Goal: Task Accomplishment & Management: Manage account settings

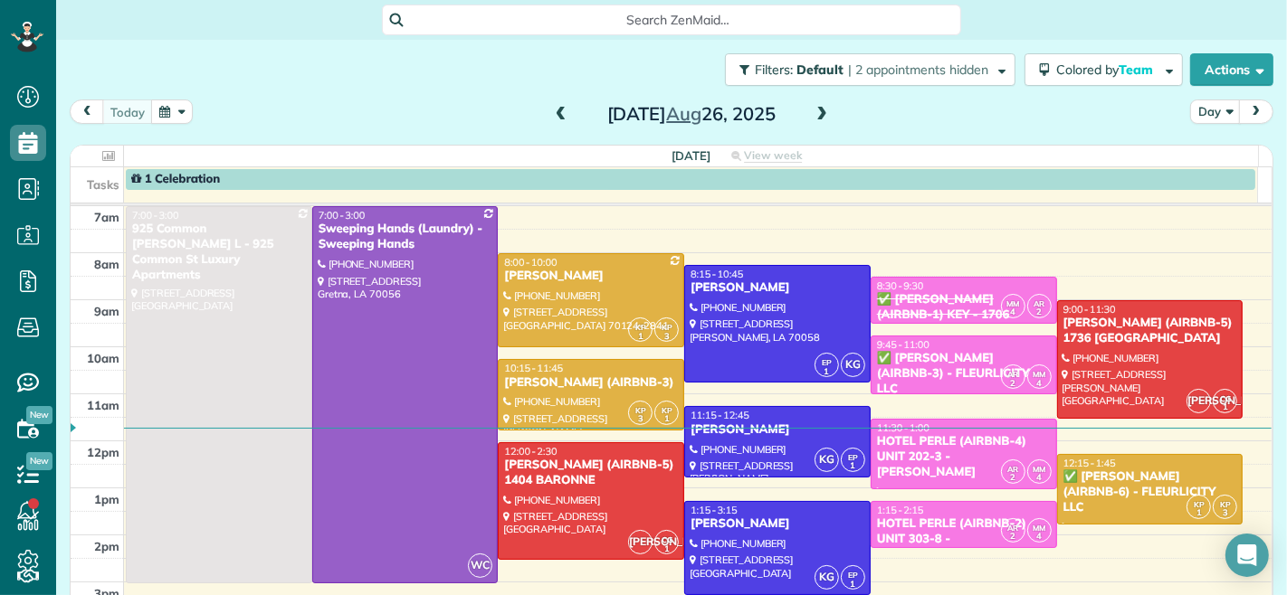
scroll to position [7, 7]
click at [816, 113] on span at bounding box center [822, 115] width 20 height 16
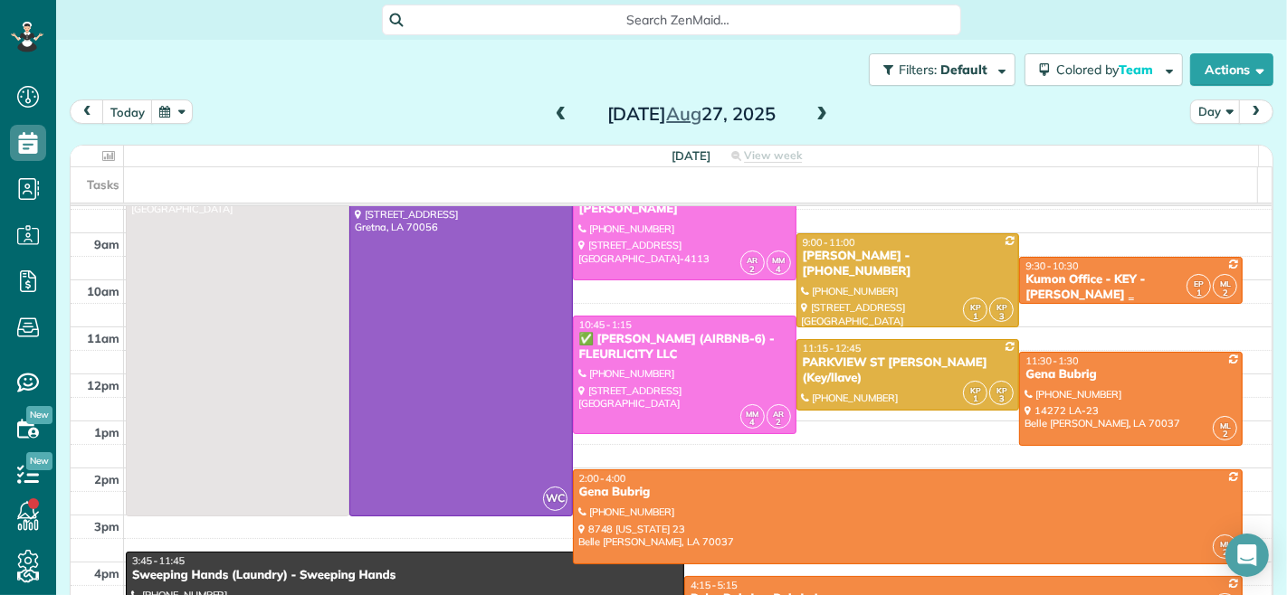
scroll to position [100, 0]
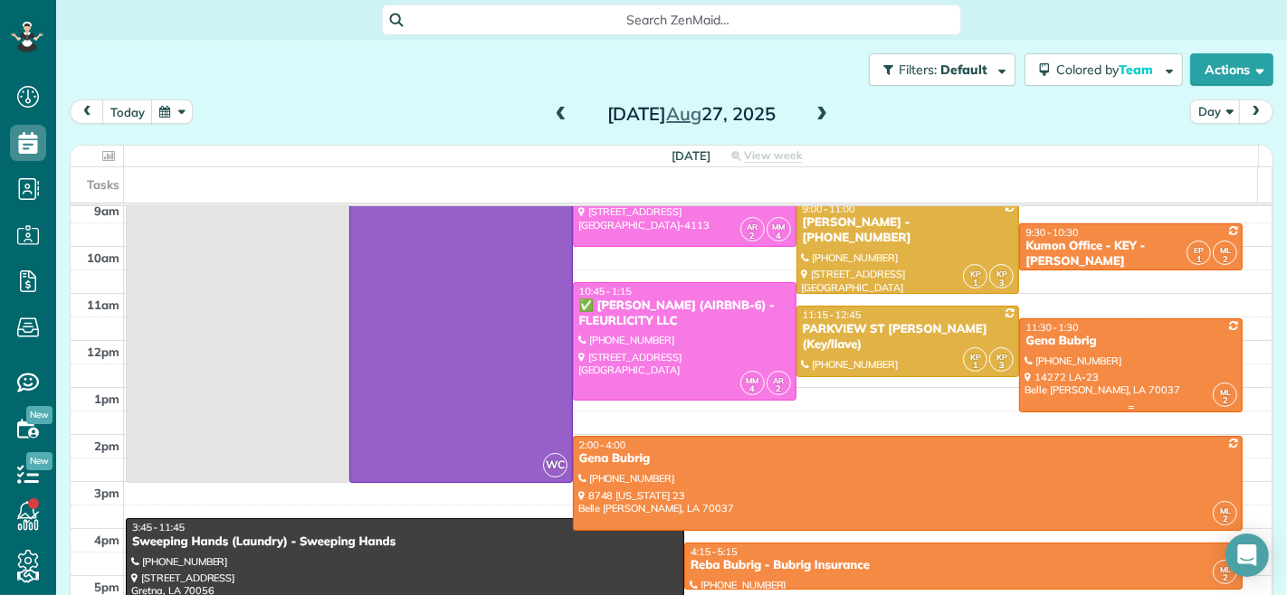
click at [1060, 345] on div "Gena Bubrig" at bounding box center [1130, 341] width 213 height 15
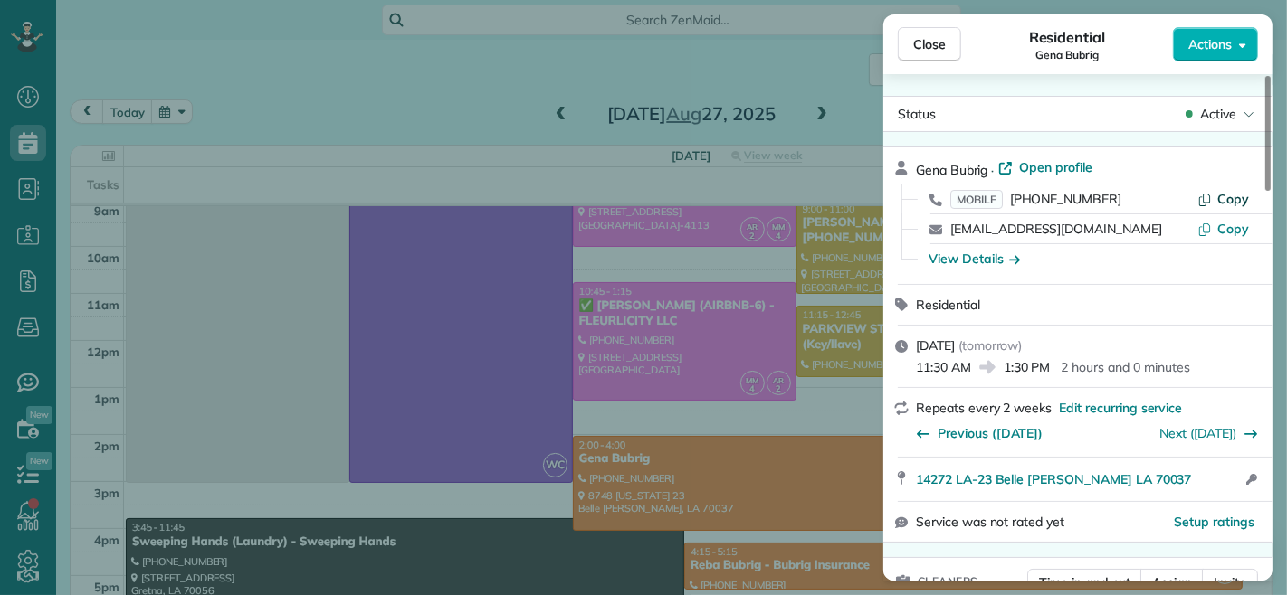
click at [1208, 197] on icon "button" at bounding box center [1204, 199] width 14 height 14
click at [941, 49] on span "Close" at bounding box center [929, 44] width 33 height 18
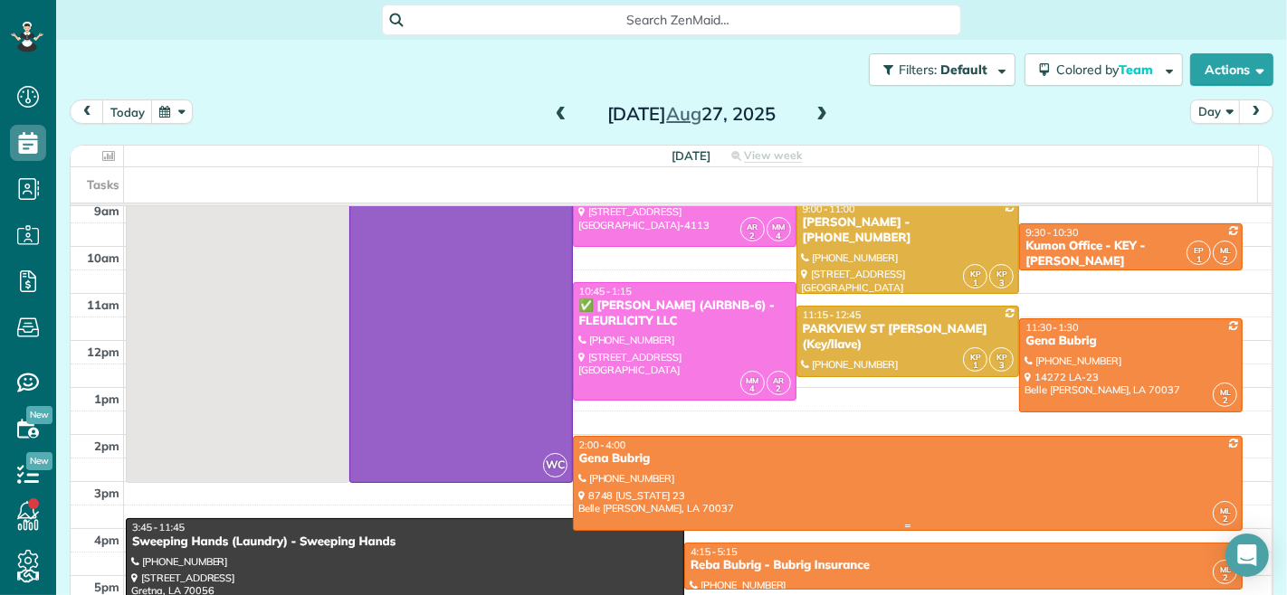
click at [1047, 483] on div at bounding box center [908, 483] width 669 height 92
